Goal: Task Accomplishment & Management: Manage account settings

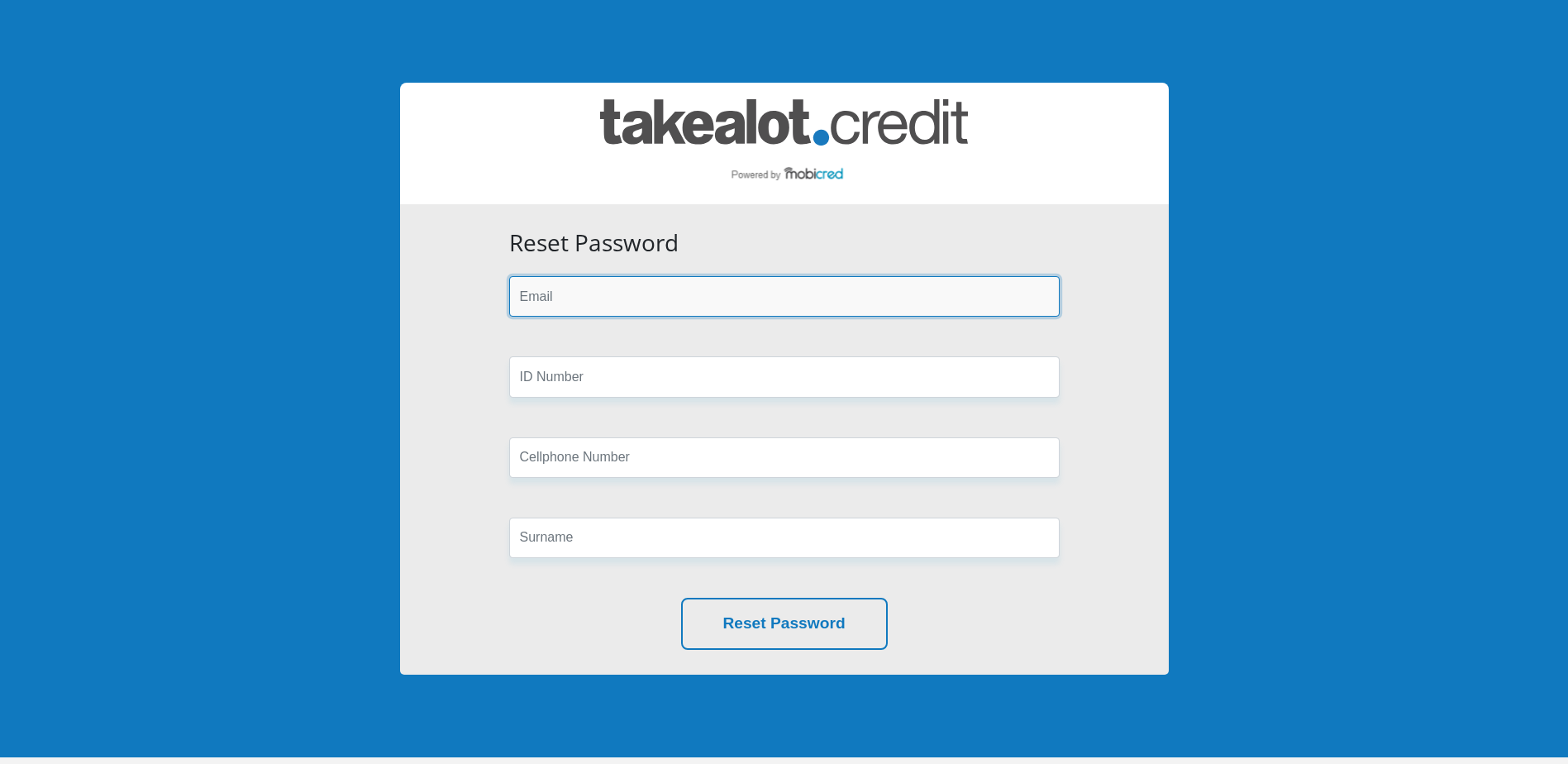
click at [626, 301] on input "email" at bounding box center [785, 296] width 551 height 41
type input "[EMAIL_ADDRESS][DOMAIN_NAME]"
type input "VKB Agriculture"
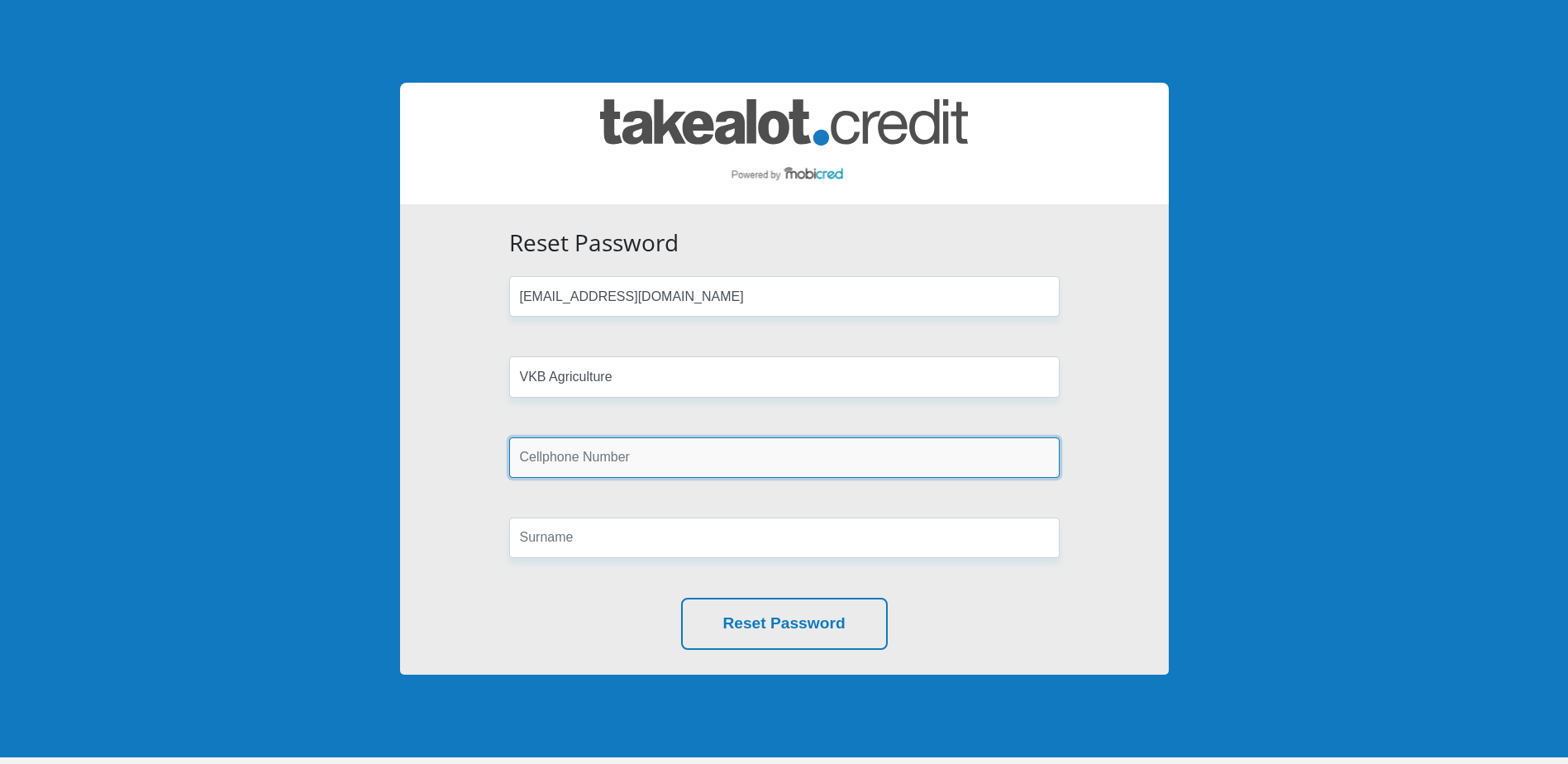
type input "0729352360"
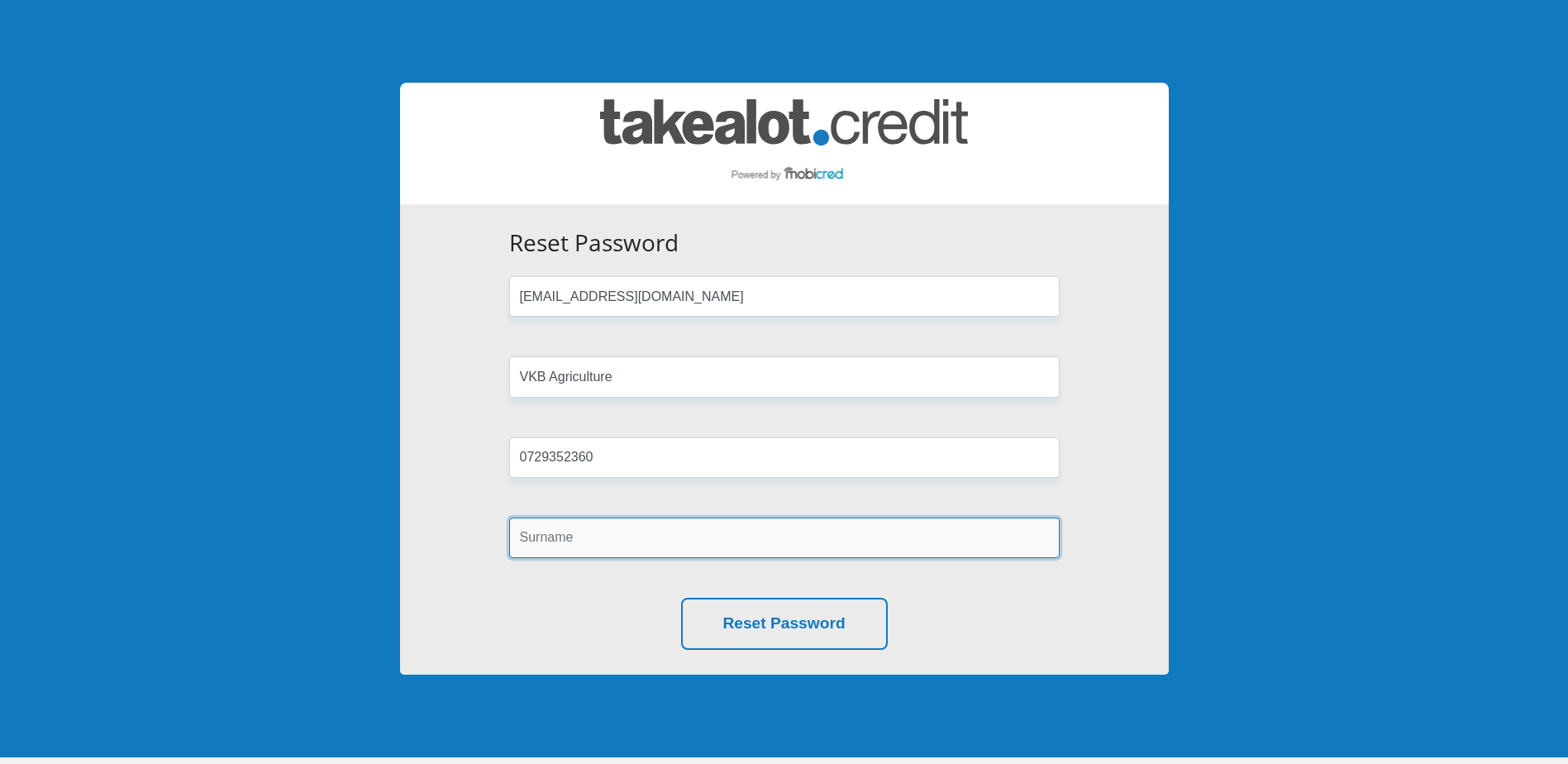
type input "Foord"
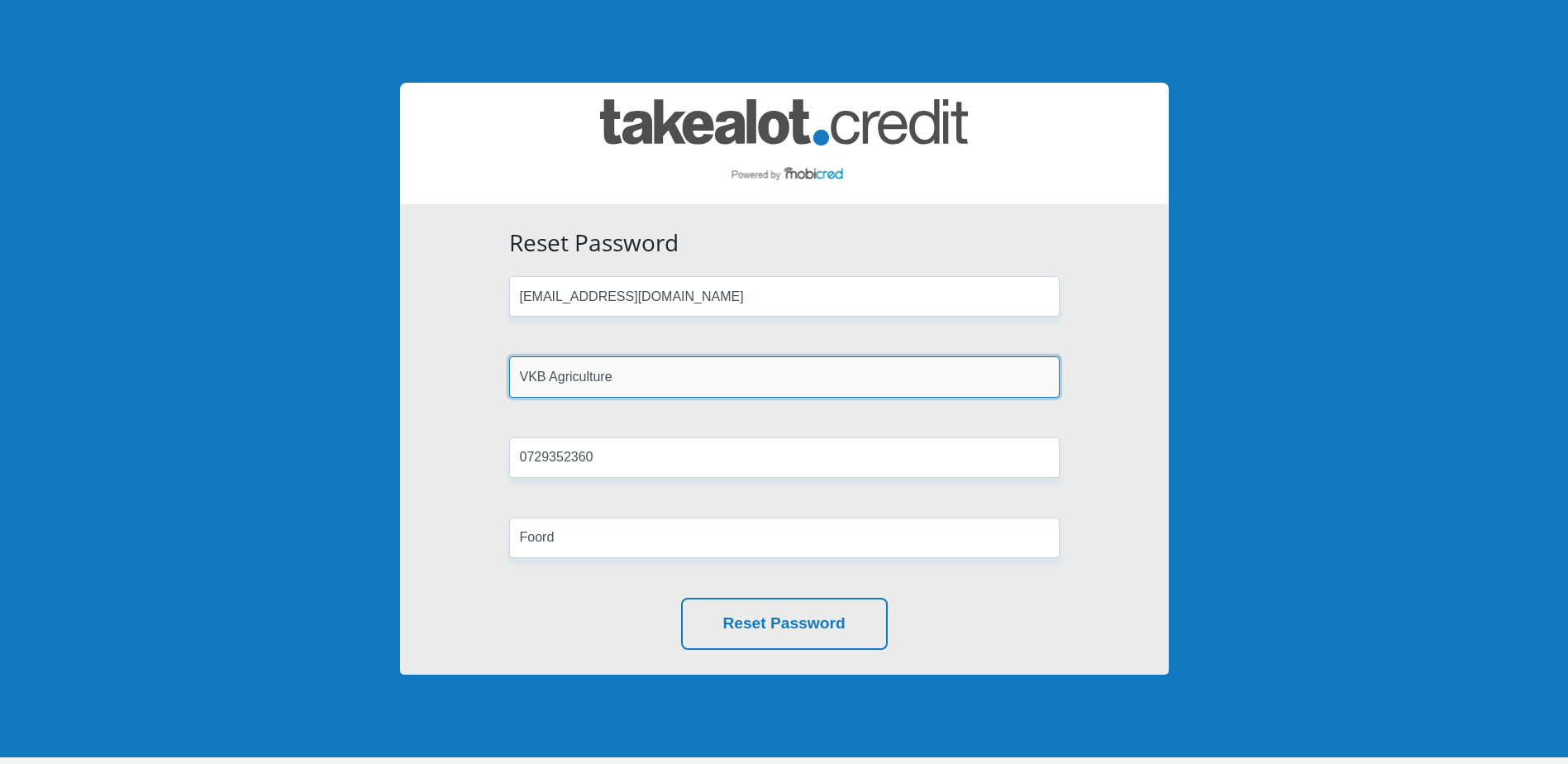
drag, startPoint x: 638, startPoint y: 390, endPoint x: 450, endPoint y: 375, distance: 188.6
click at [450, 375] on div "Reset Password FOORDIGNATIUS@GMAIL.COM VKB Agriculture 0729352360 Foord Reset P…" at bounding box center [784, 439] width 769 height 470
type input "9603285084085"
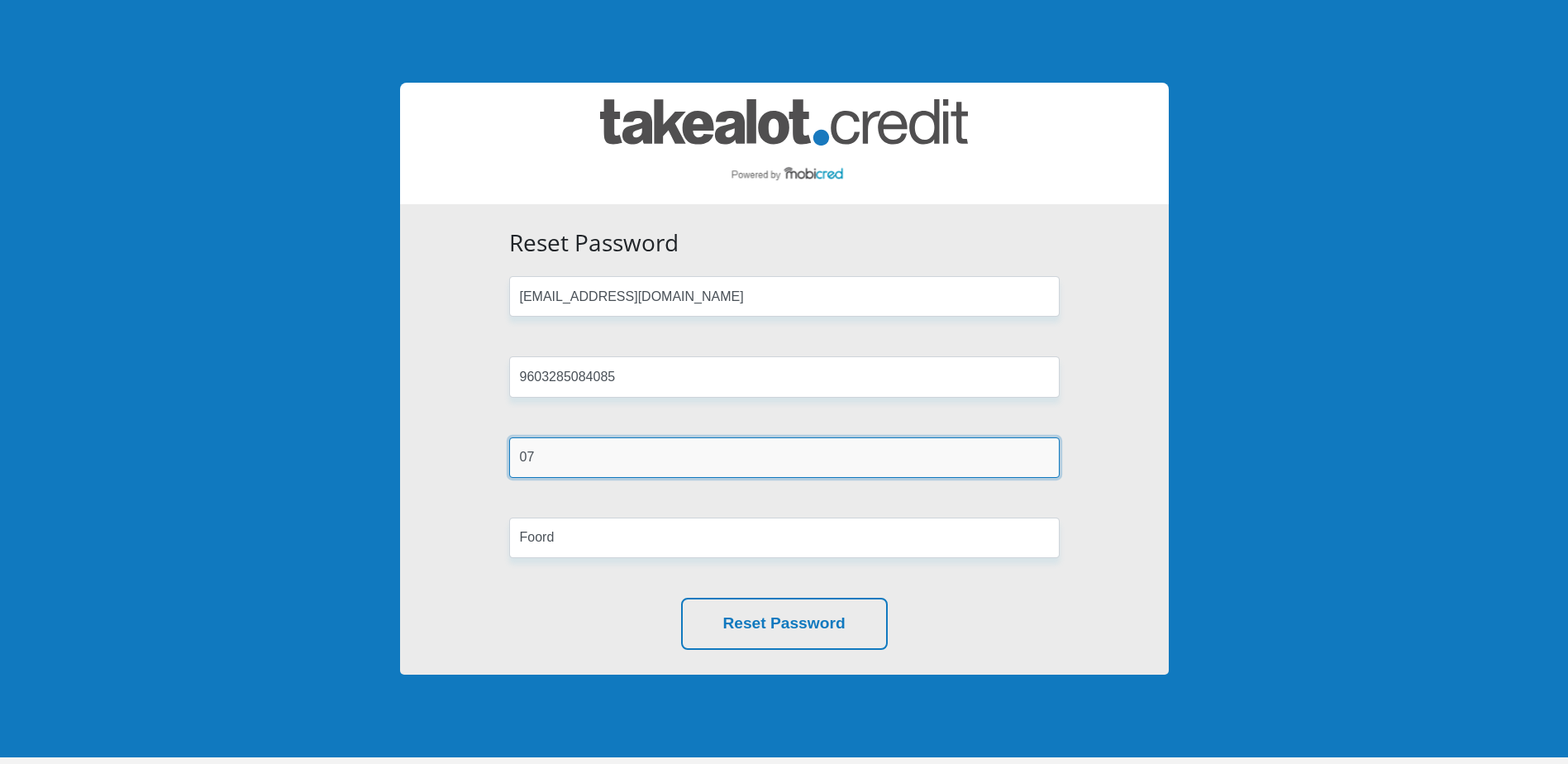
type input "0729352360"
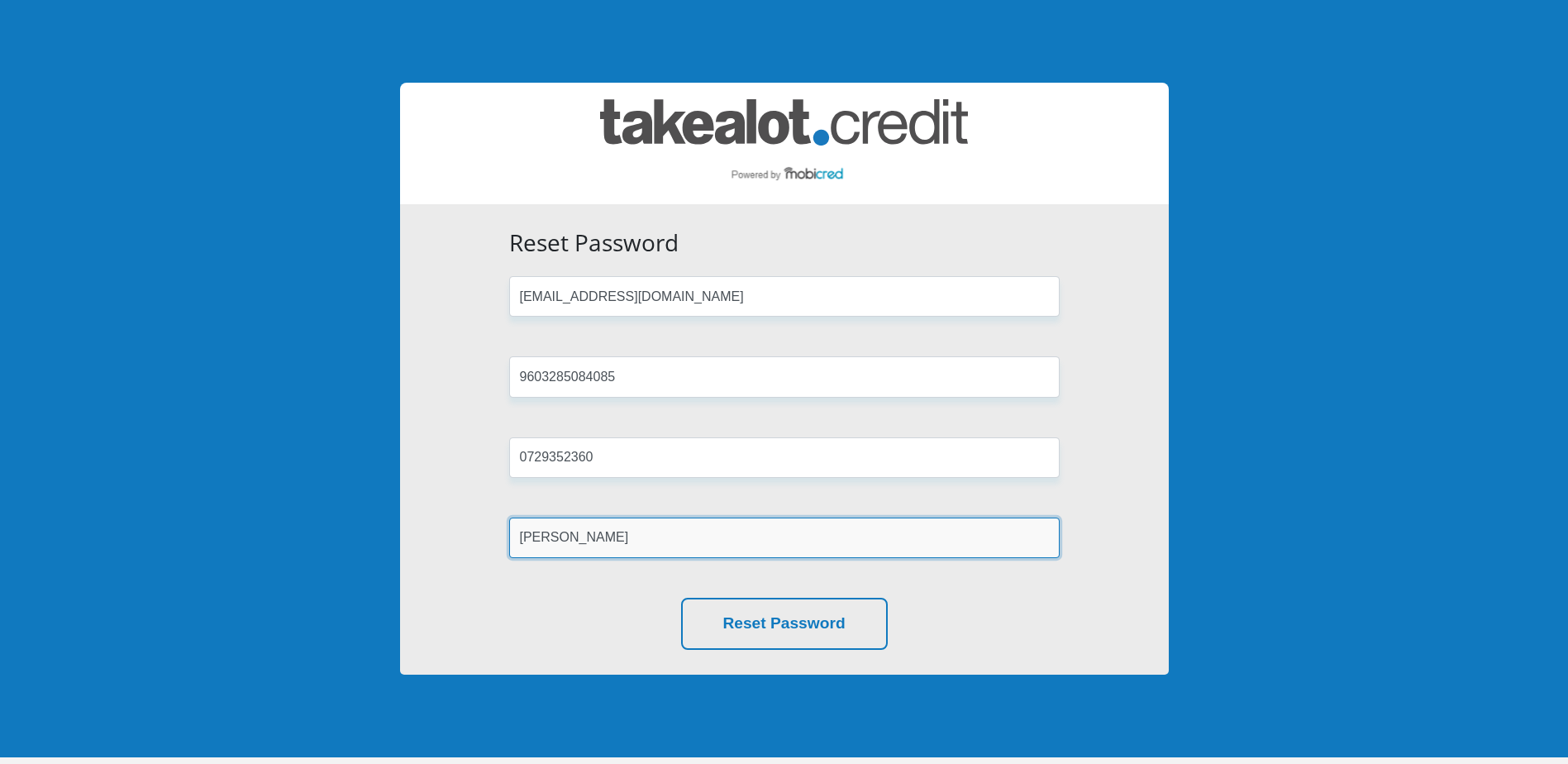
type input "Foord"
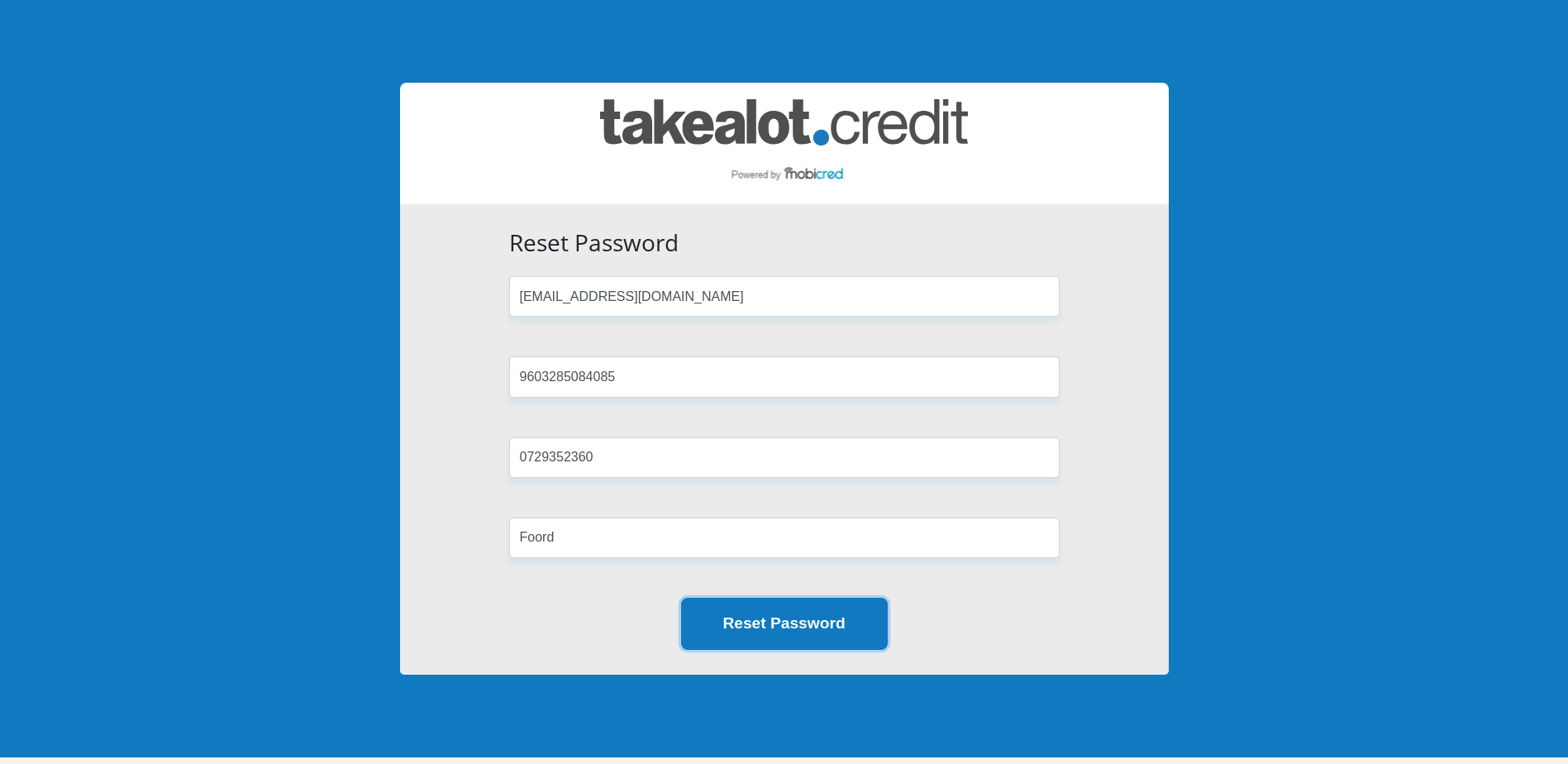
click at [840, 627] on button "Reset Password" at bounding box center [784, 623] width 207 height 52
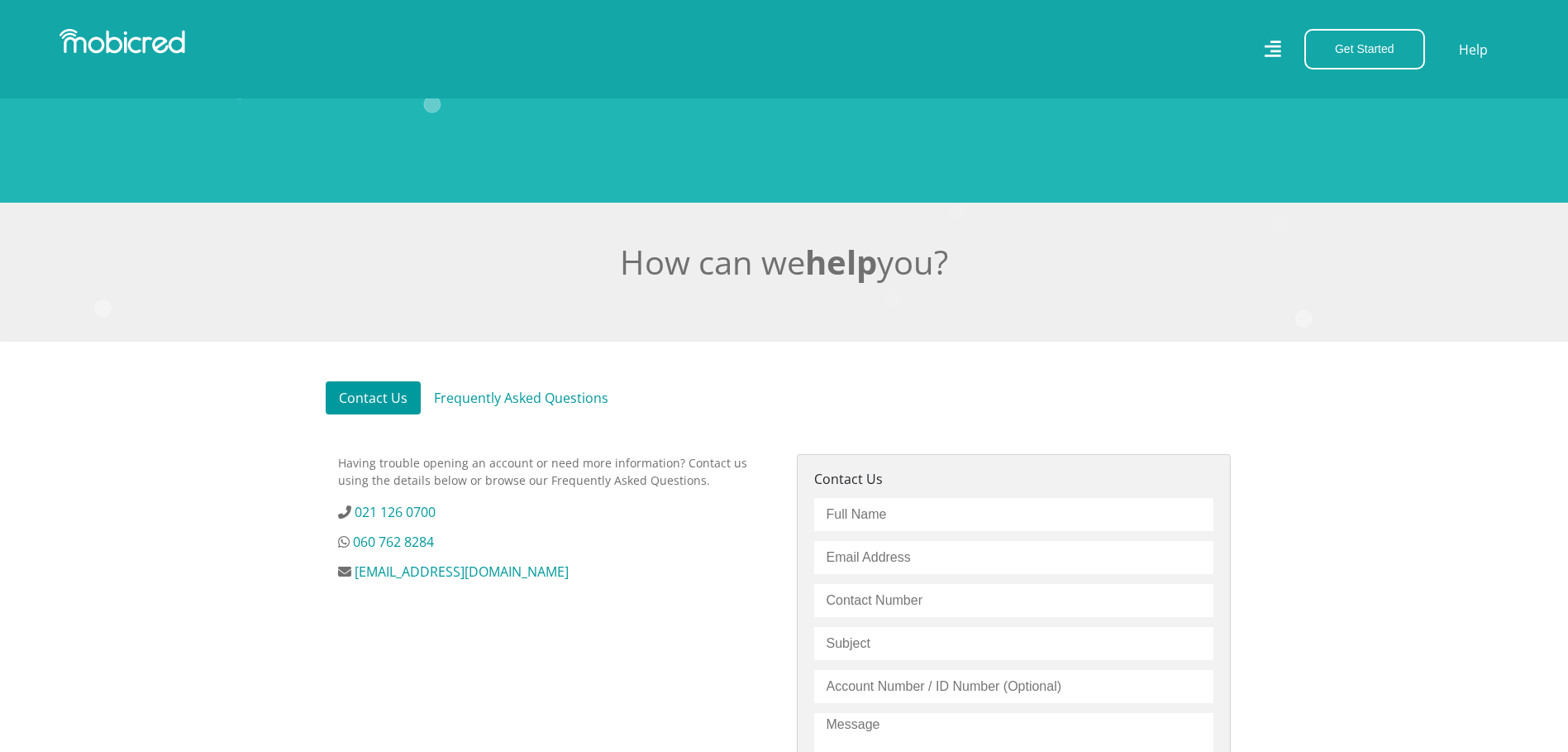
scroll to position [413, 0]
